Goal: Information Seeking & Learning: Learn about a topic

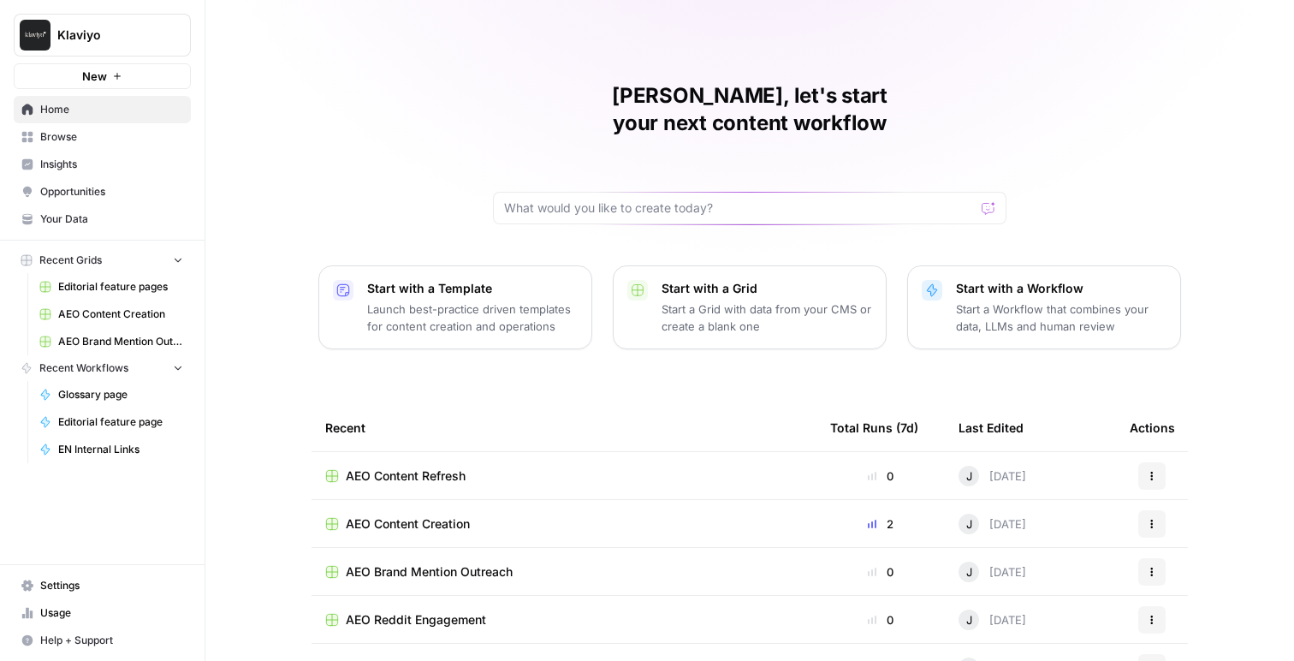
click at [74, 118] on link "Home" at bounding box center [102, 109] width 177 height 27
click at [62, 582] on span "Settings" at bounding box center [111, 585] width 143 height 15
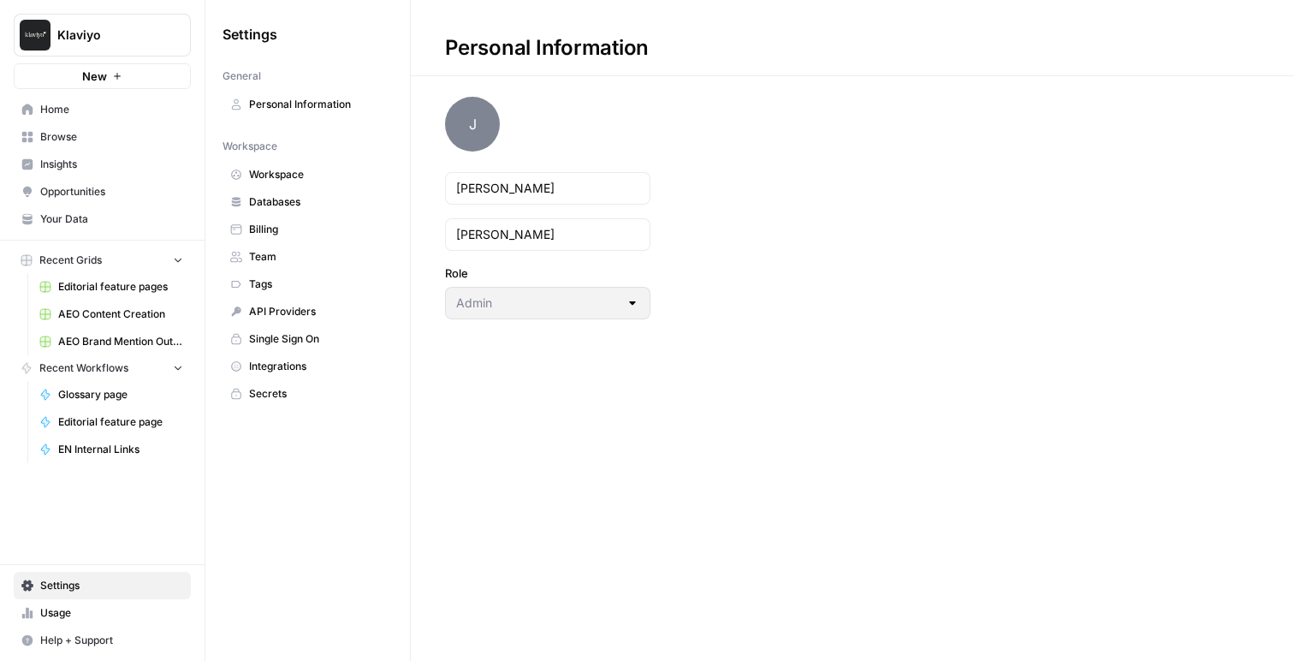
click at [265, 360] on span "Integrations" at bounding box center [317, 366] width 136 height 15
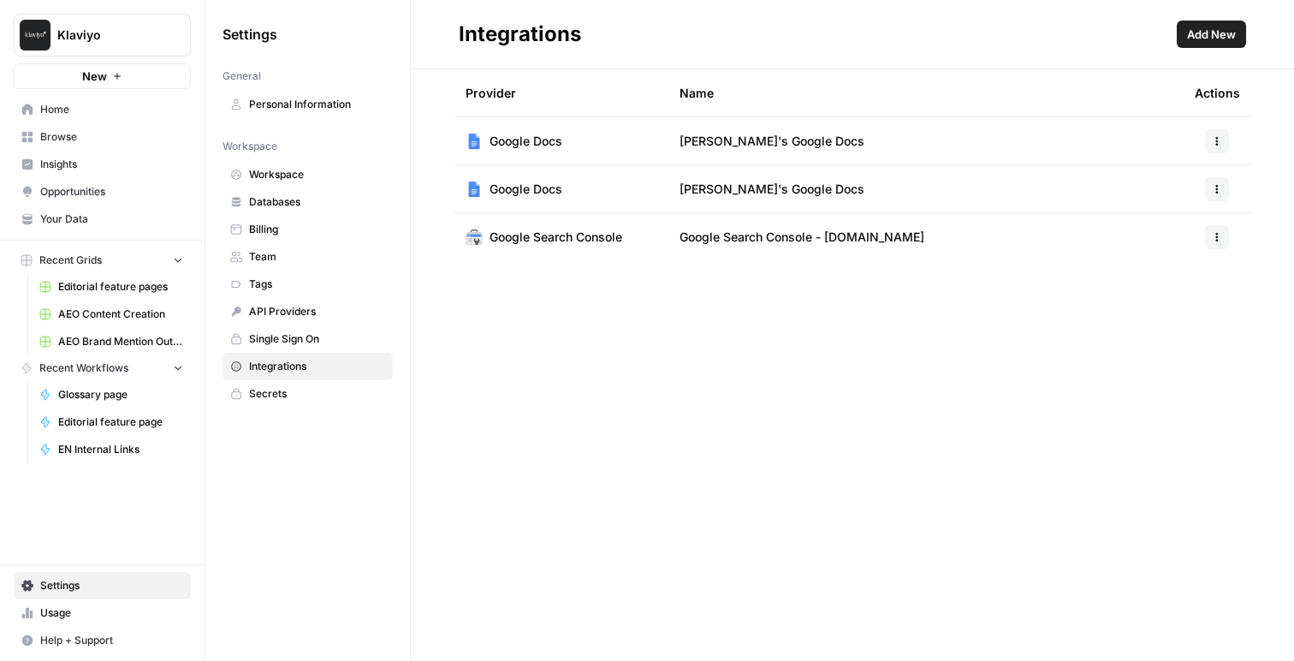
click at [1199, 44] on button "Add New" at bounding box center [1211, 34] width 69 height 27
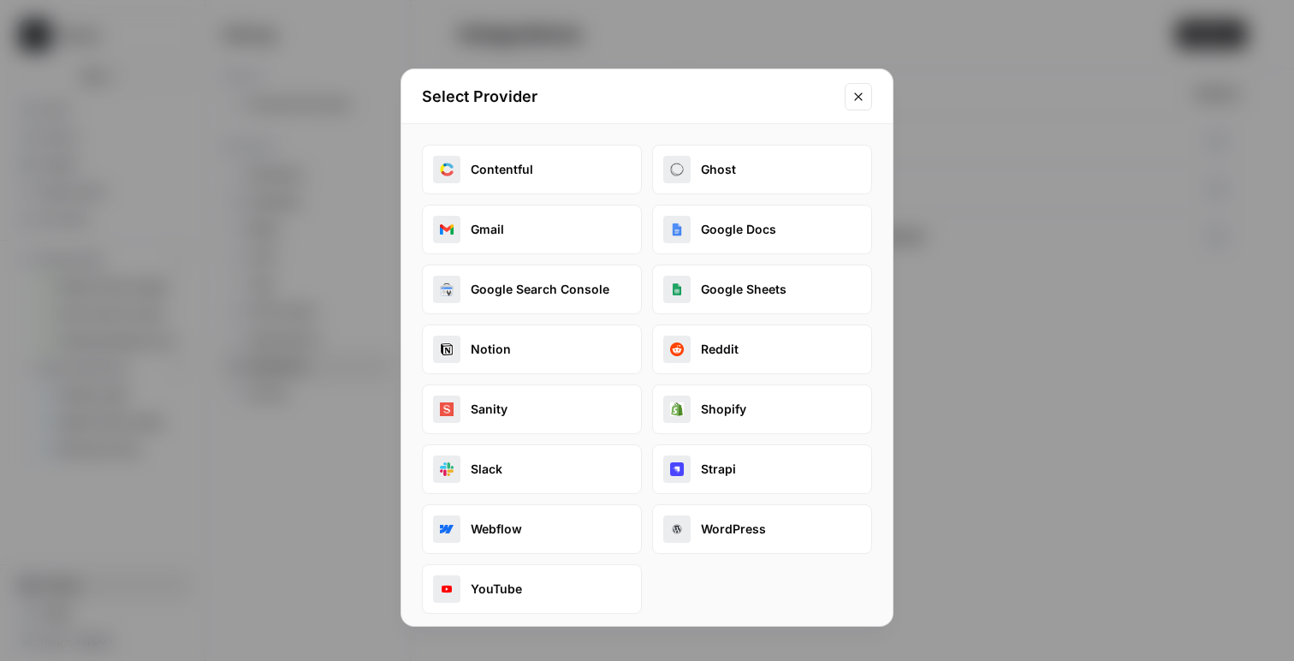
scroll to position [9, 0]
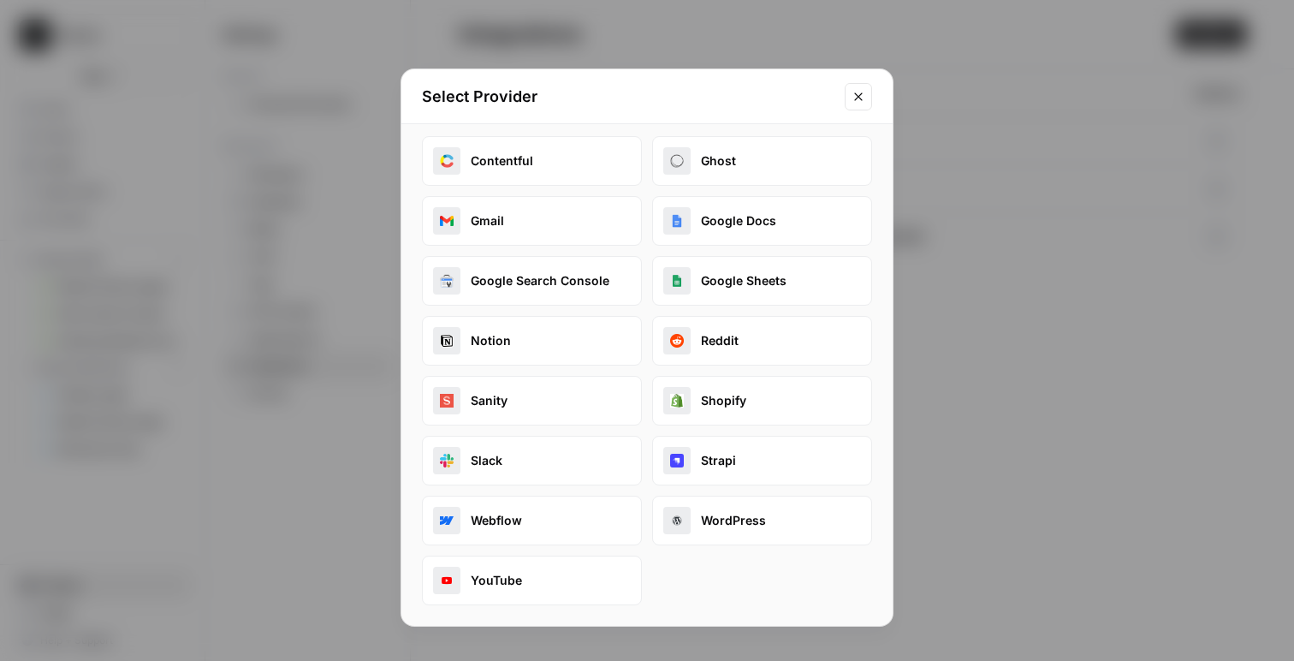
click at [851, 89] on button "Close modal" at bounding box center [858, 96] width 27 height 27
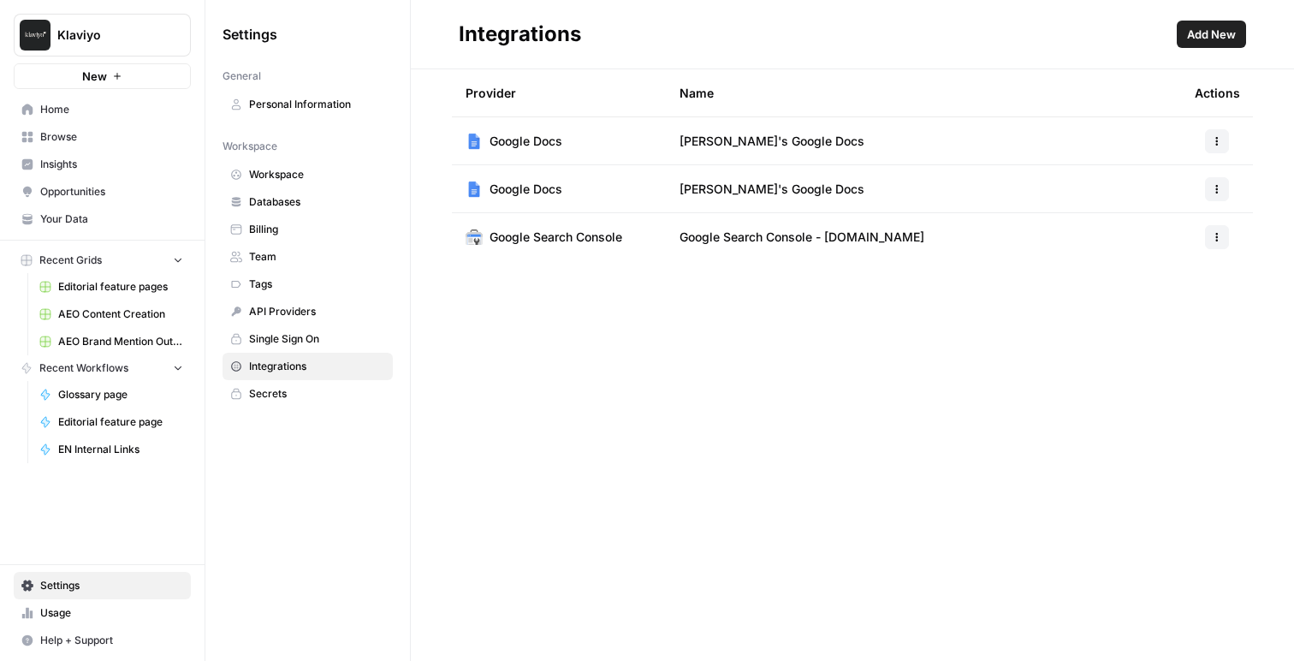
click at [313, 398] on span "Secrets" at bounding box center [317, 393] width 136 height 15
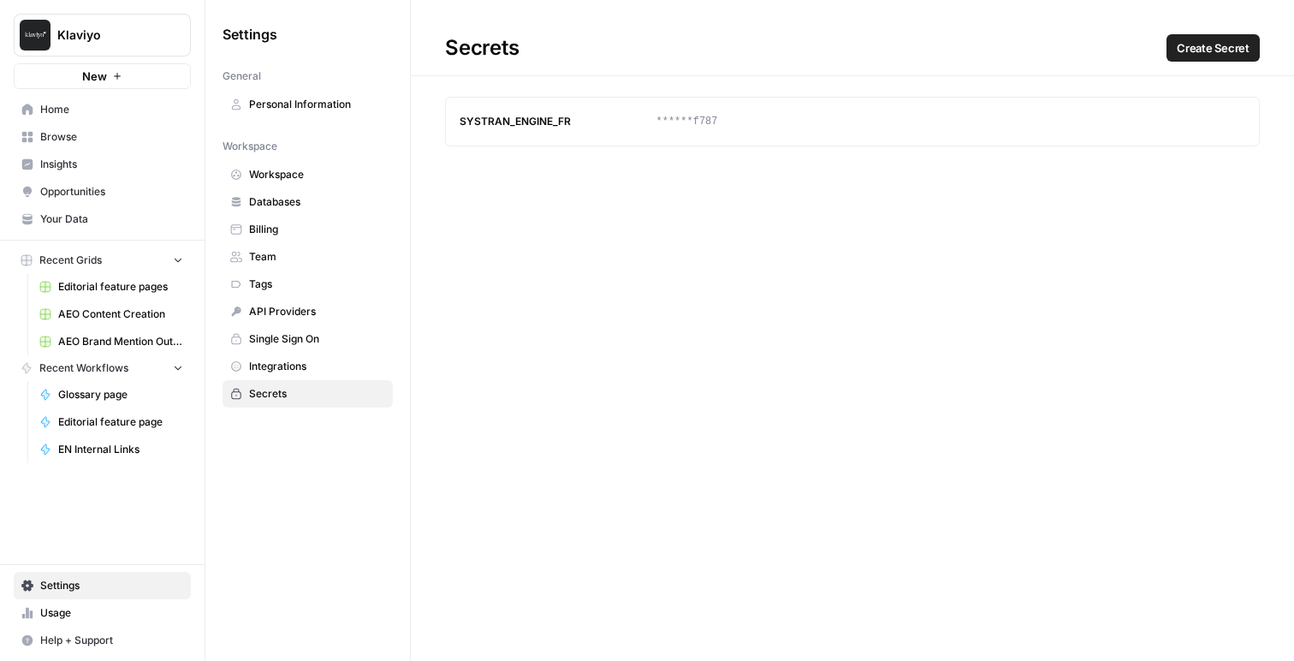
click at [307, 366] on span "Integrations" at bounding box center [317, 366] width 136 height 15
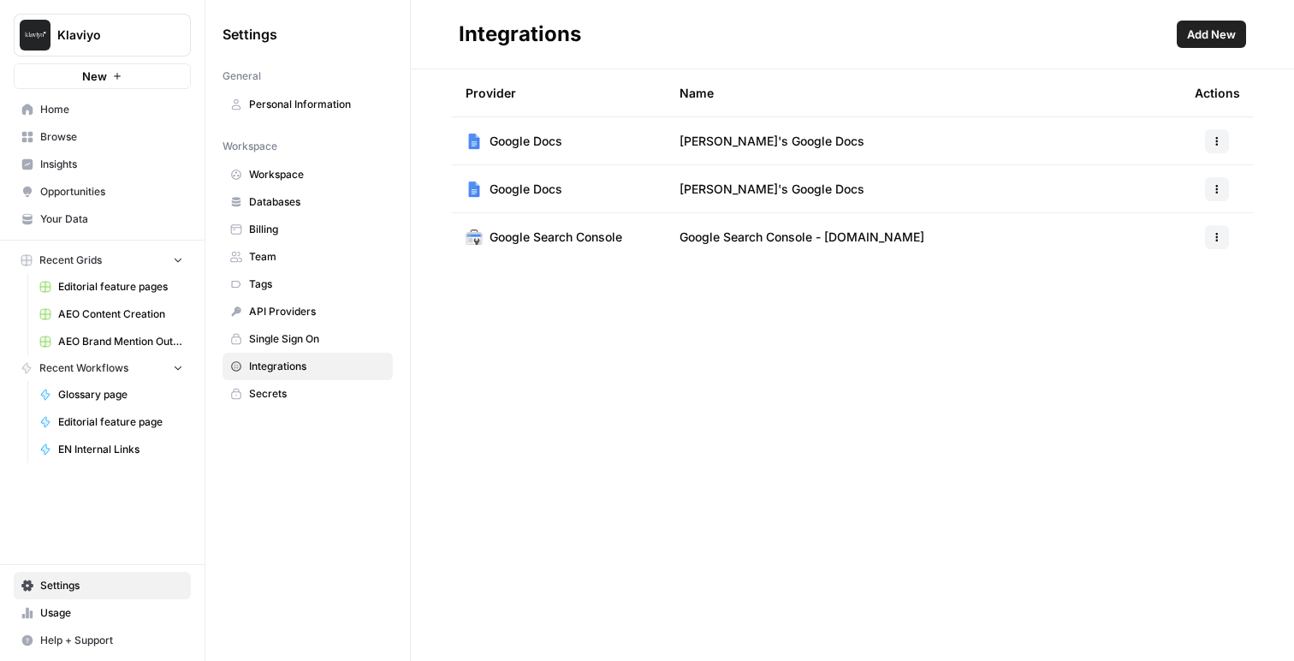
click at [256, 276] on link "Tags" at bounding box center [308, 284] width 170 height 27
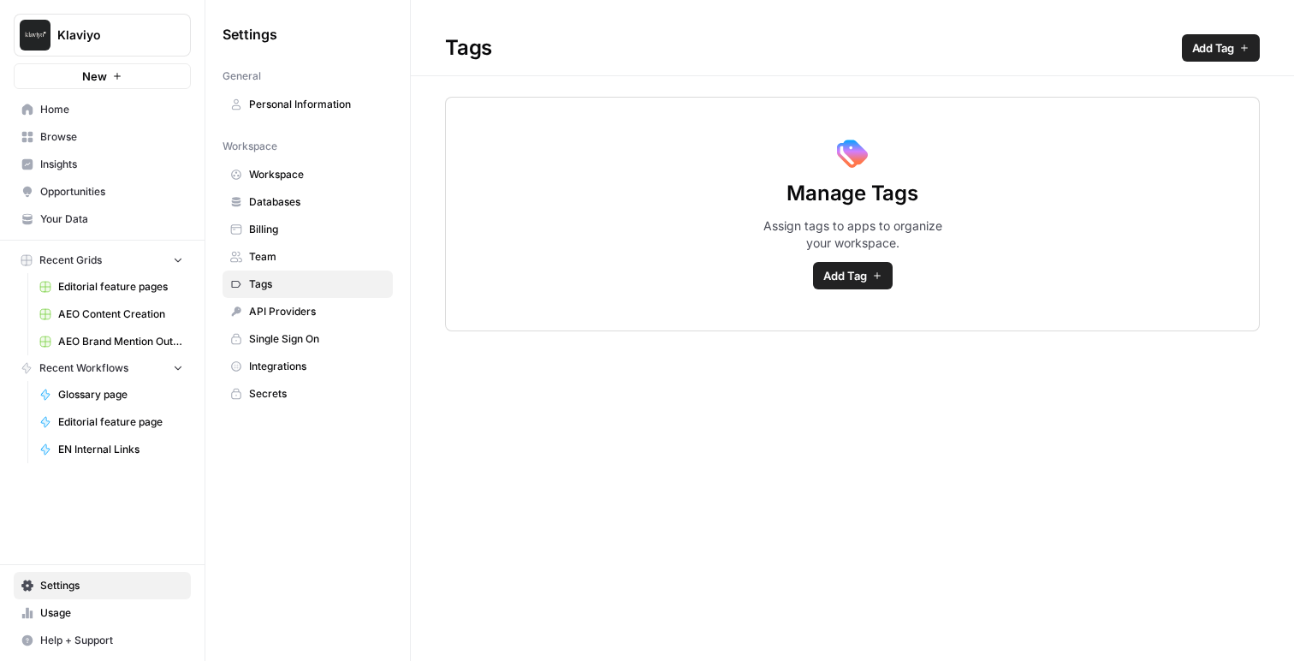
click at [266, 198] on span "Databases" at bounding box center [317, 201] width 136 height 15
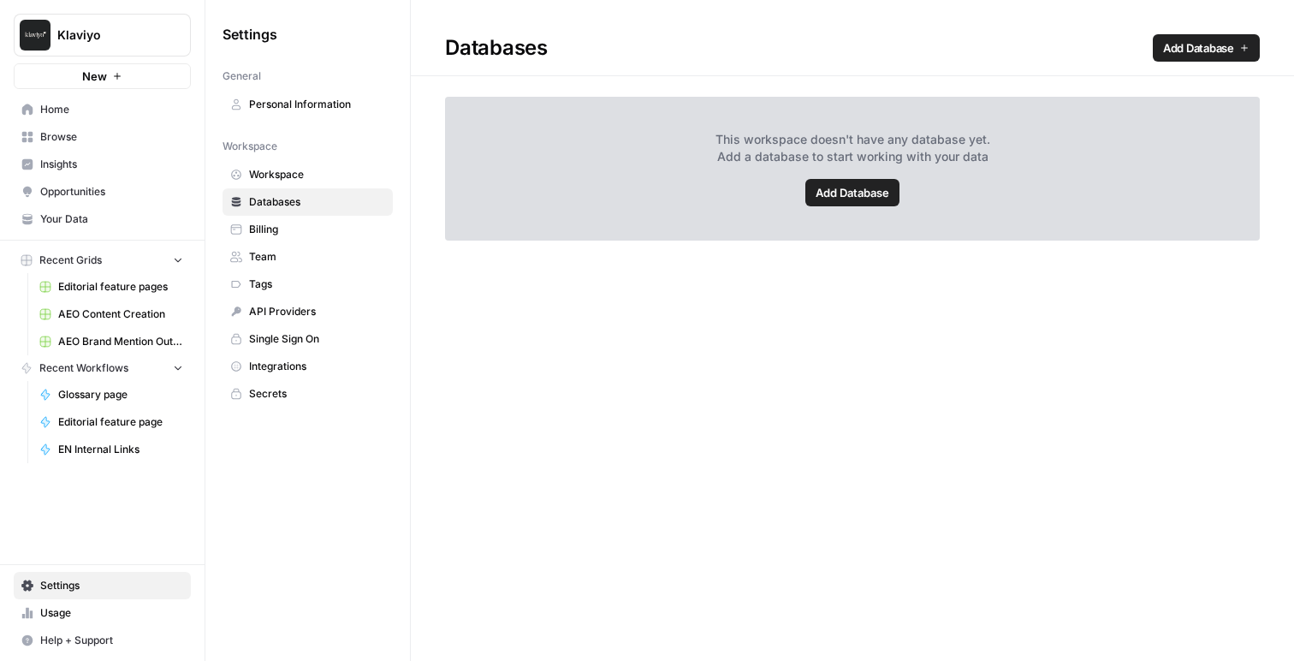
click at [269, 174] on span "Workspace" at bounding box center [317, 174] width 136 height 15
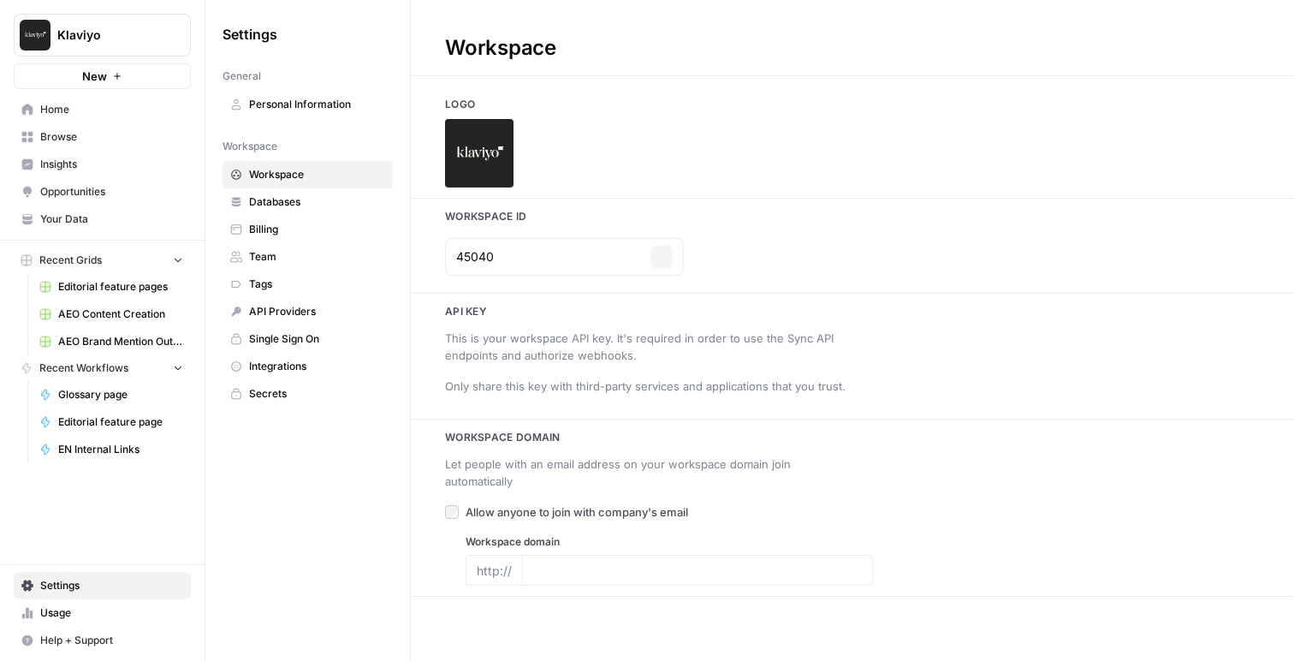
type input "[DOMAIN_NAME]"
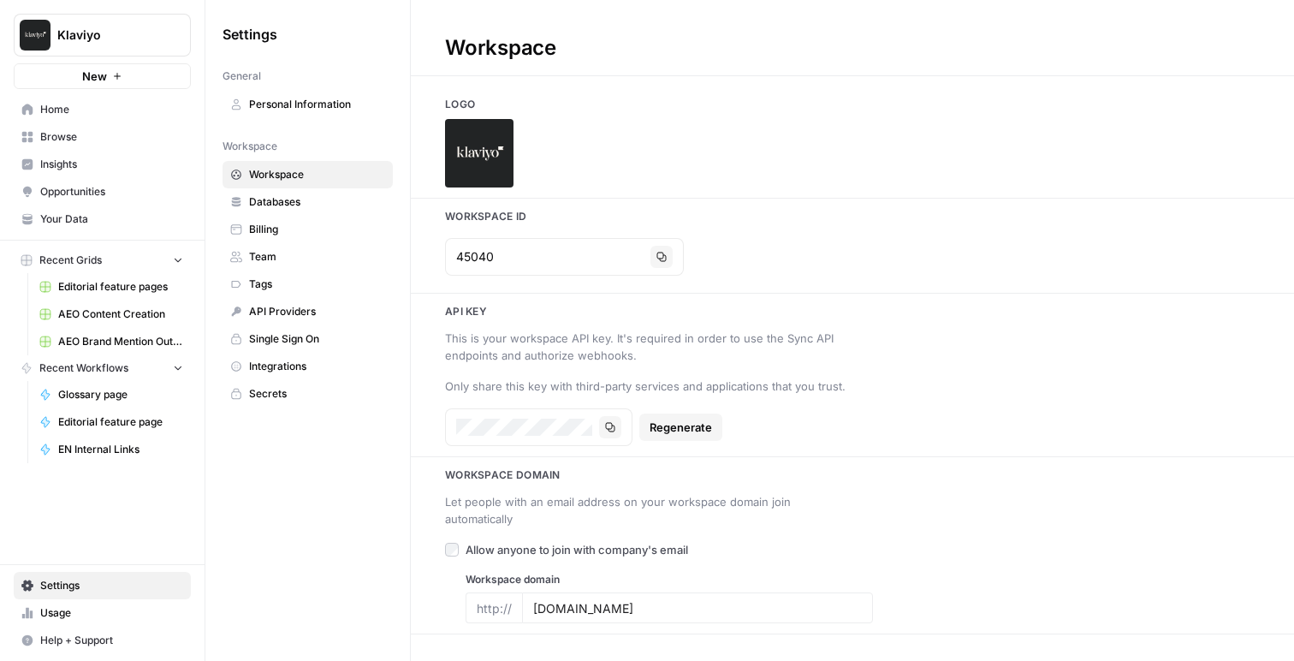
click at [89, 113] on span "Home" at bounding box center [111, 109] width 143 height 15
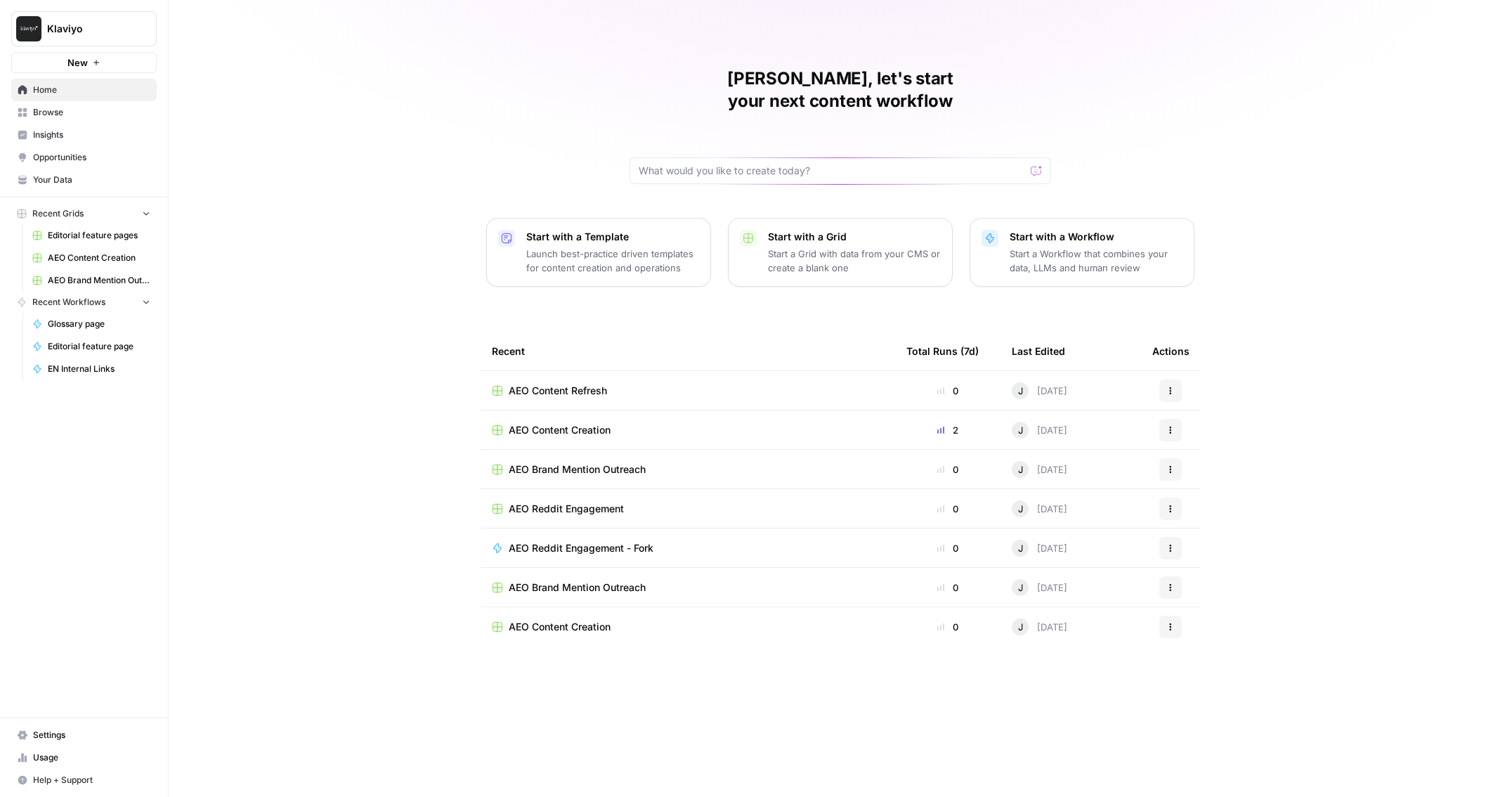
click at [75, 112] on span "Browse" at bounding box center [91, 112] width 117 height 12
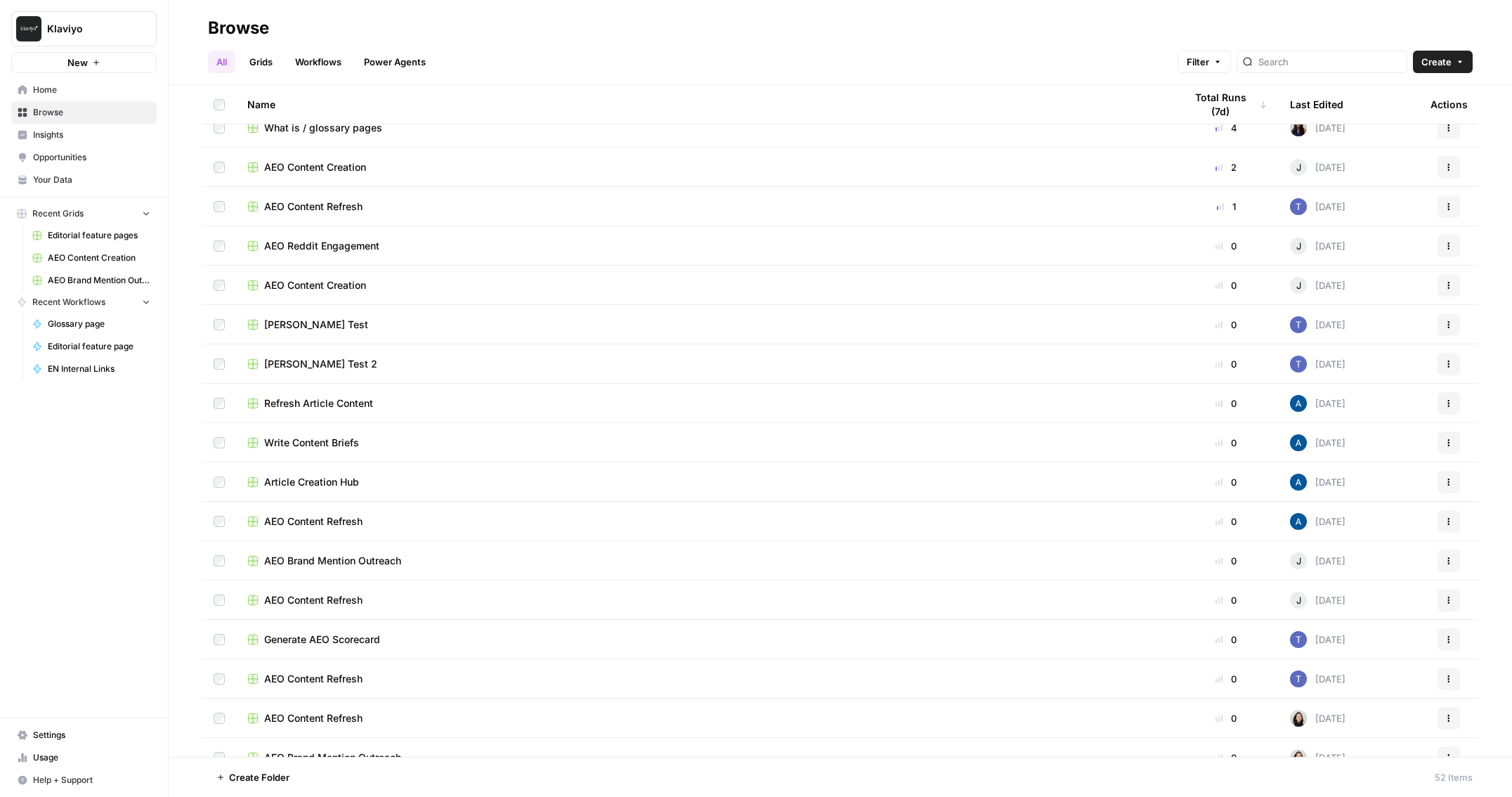
scroll to position [136, 0]
click at [88, 131] on span "Insights" at bounding box center [91, 135] width 117 height 12
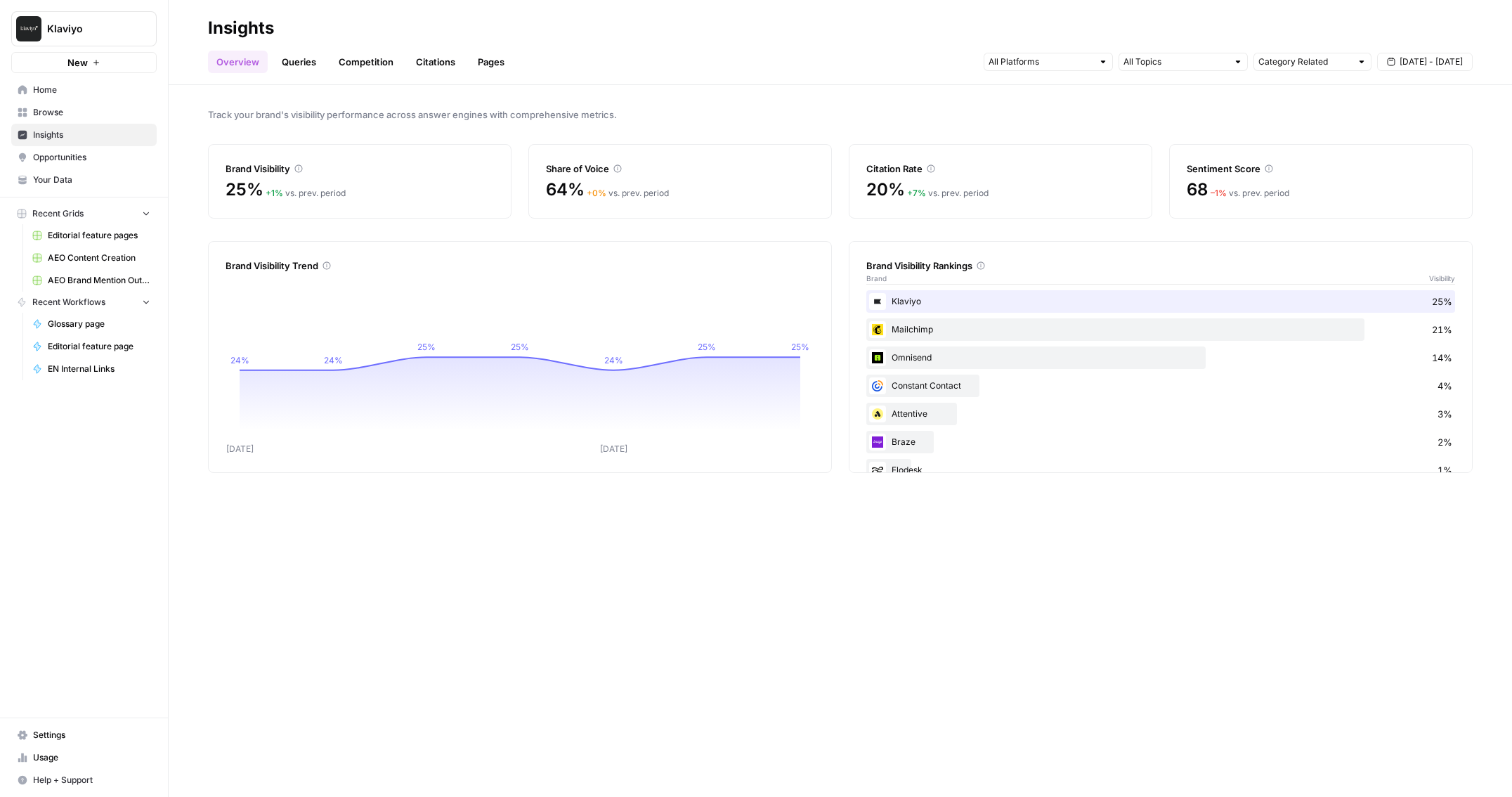
click at [1010, 53] on div at bounding box center [1049, 62] width 130 height 18
click at [916, 97] on div "Track your brand's visibility performance across answer engines with comprehens…" at bounding box center [840, 441] width 1344 height 712
click at [446, 71] on link "Citations" at bounding box center [436, 62] width 56 height 22
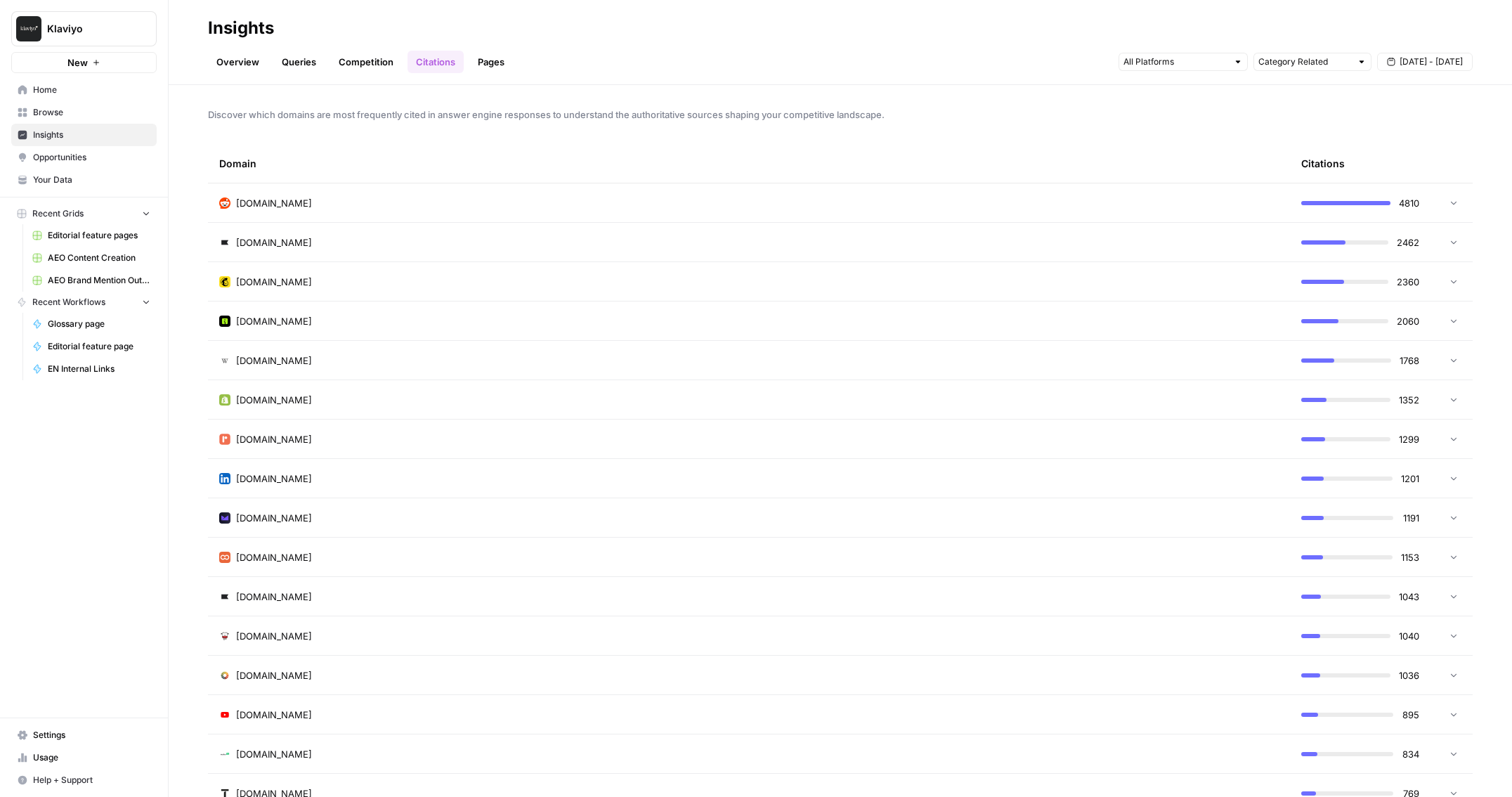
click at [247, 71] on link "Overview" at bounding box center [237, 62] width 60 height 22
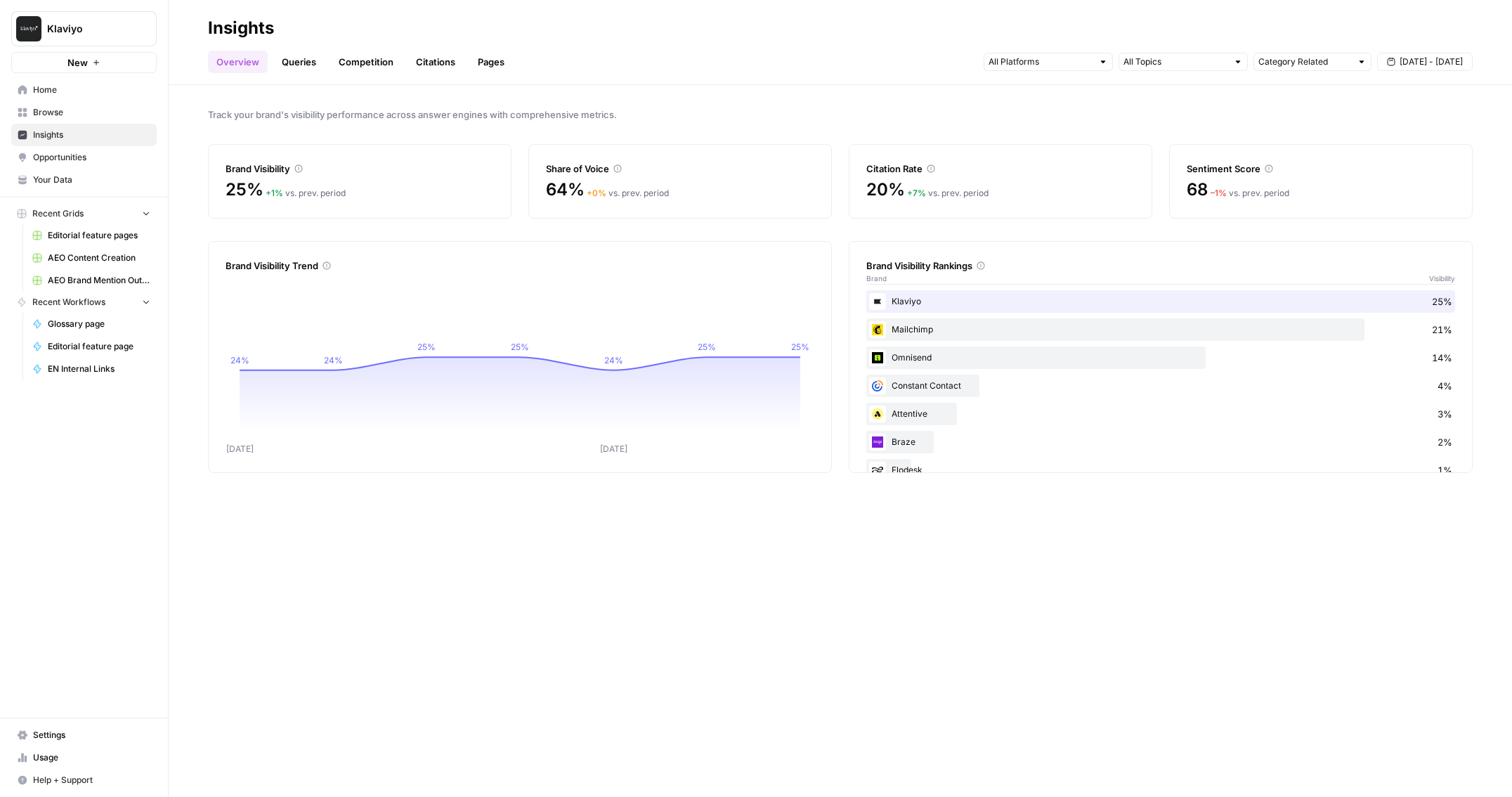
click at [305, 62] on link "Queries" at bounding box center [299, 62] width 51 height 22
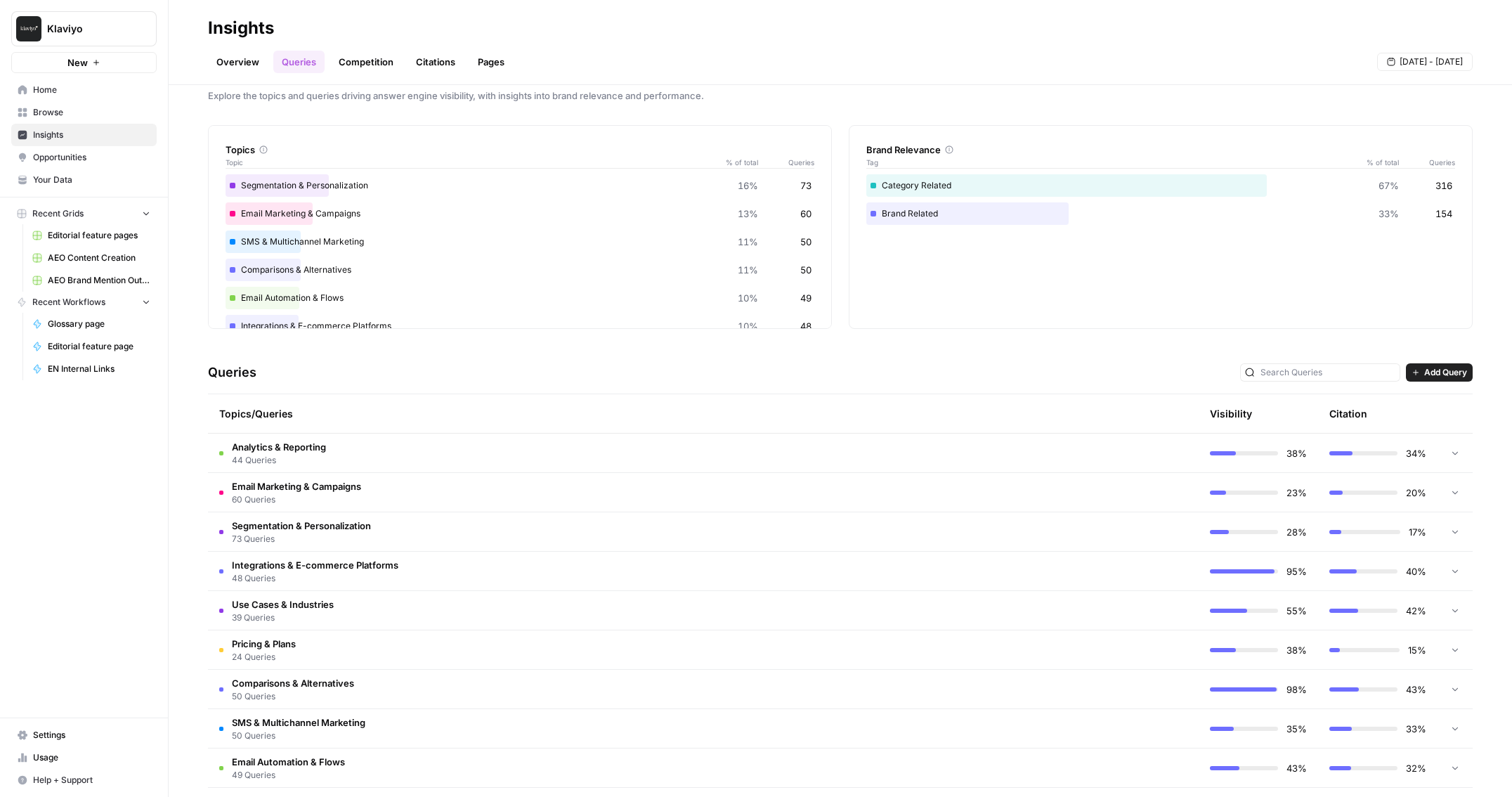
scroll to position [47, 0]
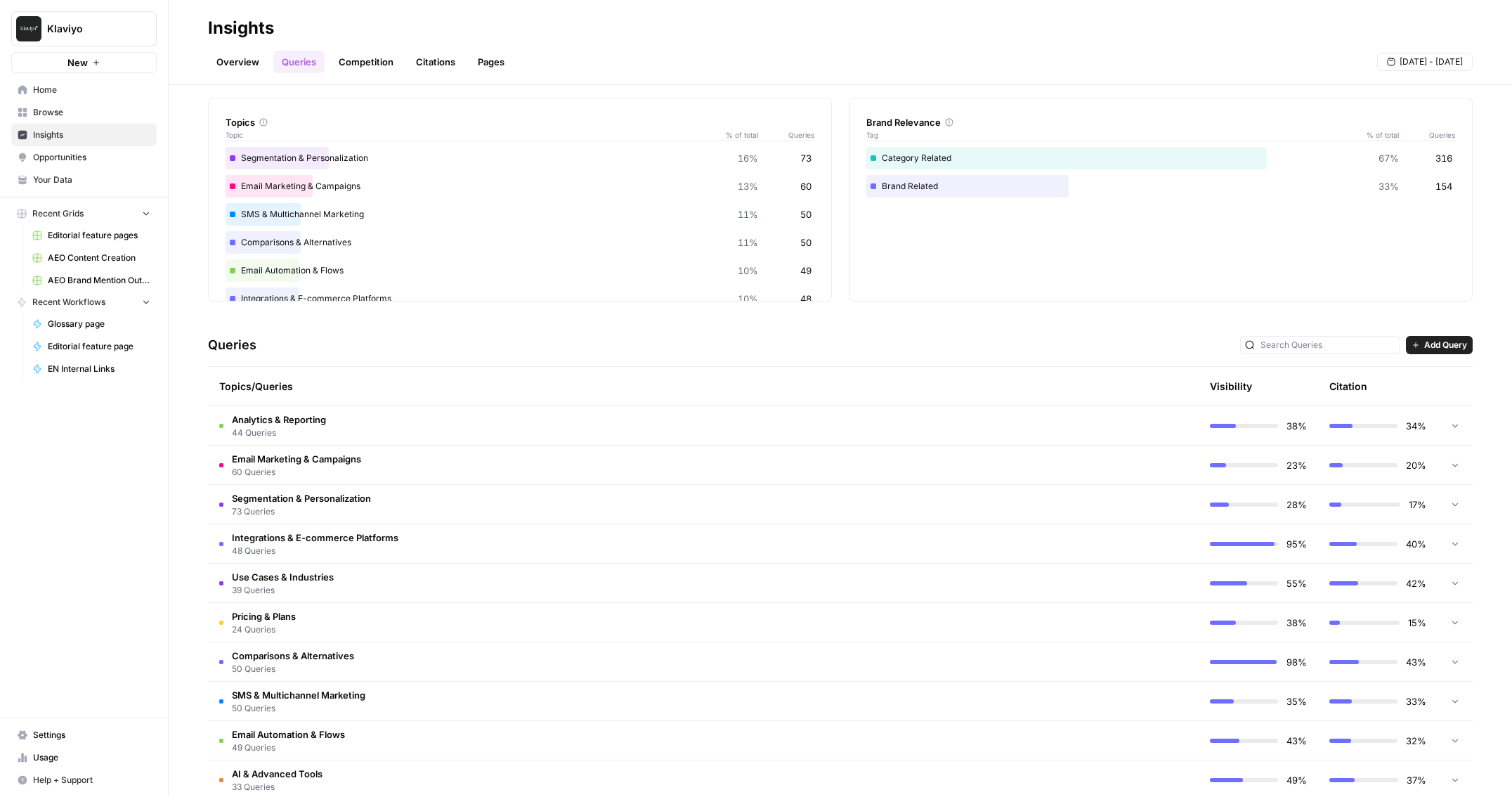
click at [1101, 461] on td at bounding box center [1139, 465] width 120 height 39
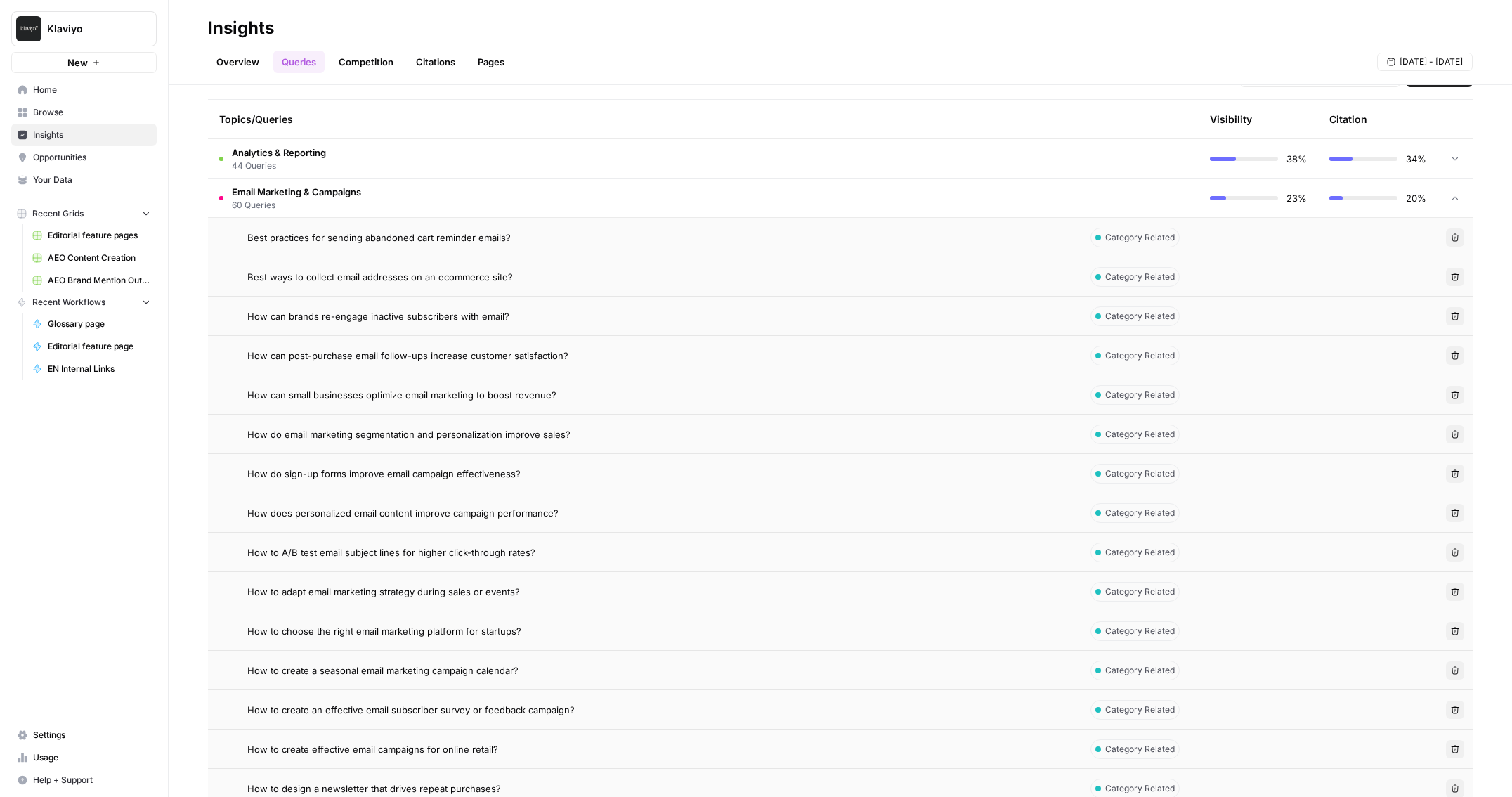
scroll to position [0, 0]
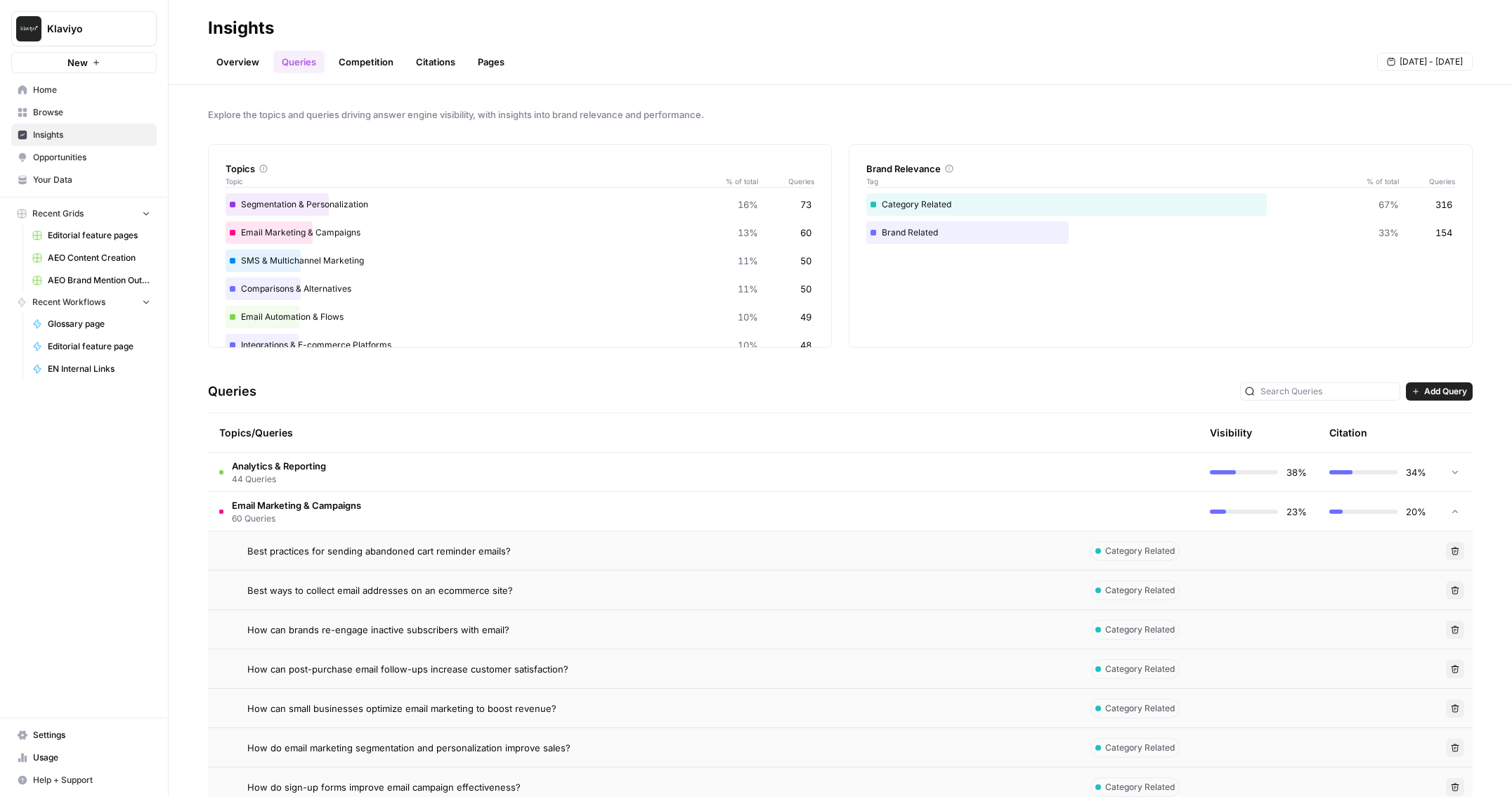
click at [777, 511] on td "Email Marketing & Campaigns 60 Queries" at bounding box center [644, 511] width 872 height 39
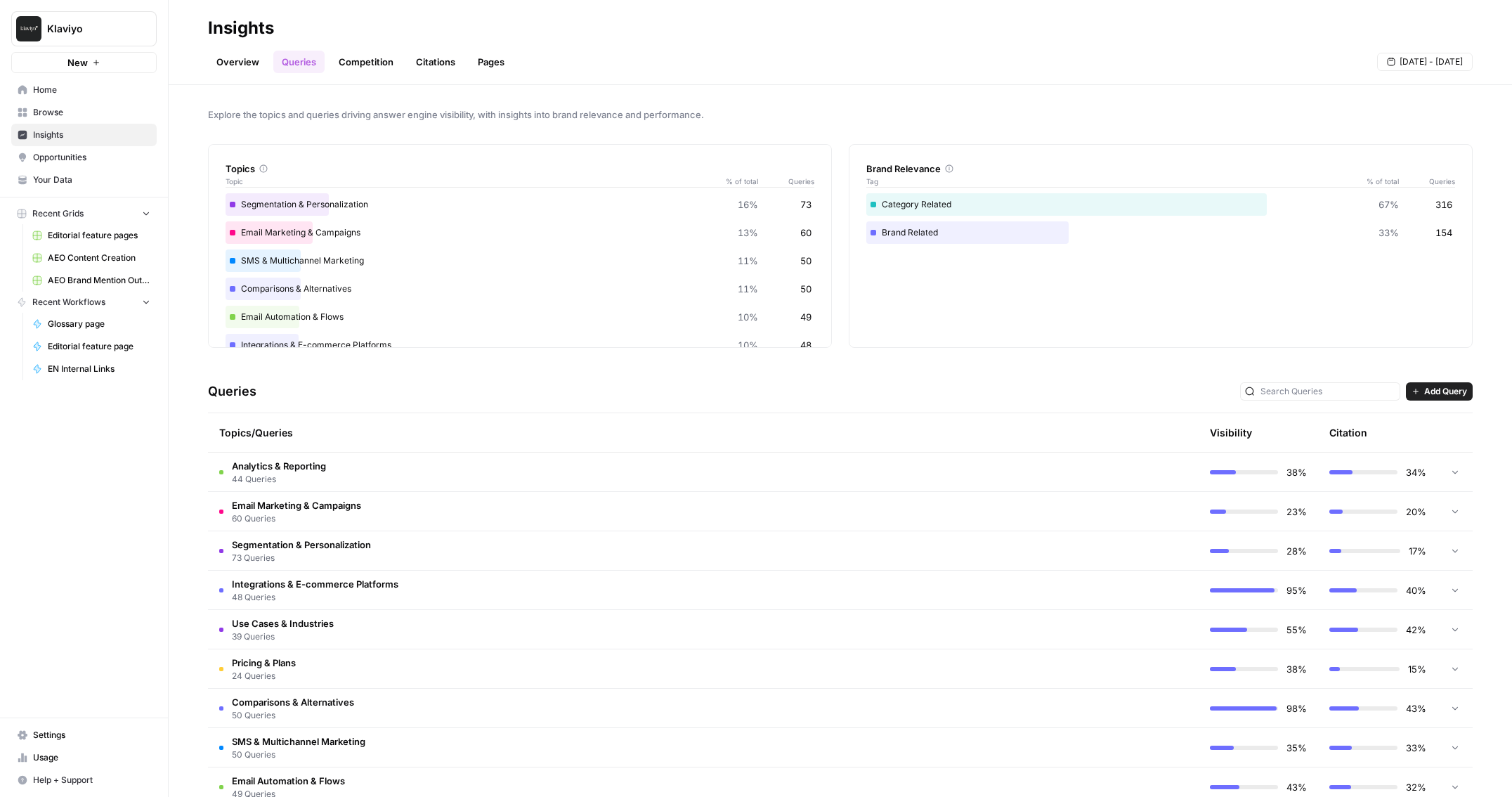
click at [222, 357] on div "Explore the topics and queries driving answer engine visibility, with insights …" at bounding box center [840, 441] width 1344 height 712
